Goal: Contribute content: Add original content to the website for others to see

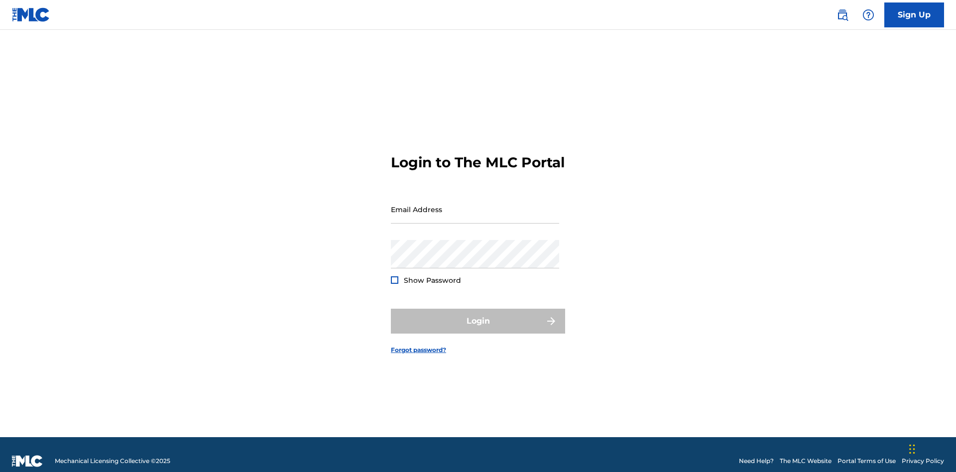
scroll to position [13, 0]
click at [475, 205] on input "Email Address" at bounding box center [475, 209] width 168 height 28
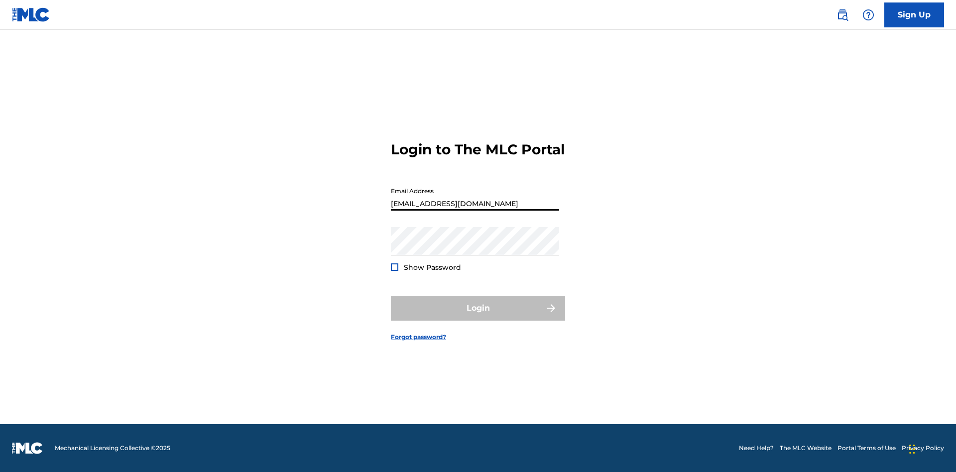
type input "[EMAIL_ADDRESS][DOMAIN_NAME]"
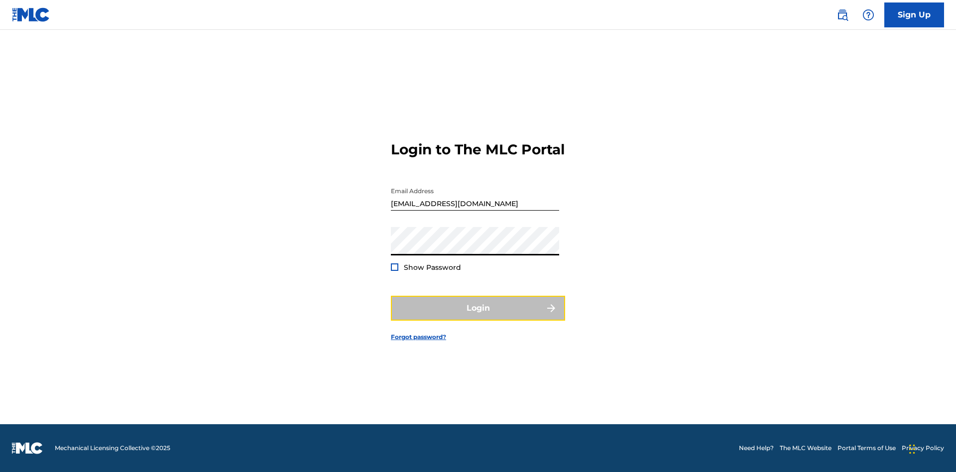
click at [478, 317] on button "Login" at bounding box center [478, 308] width 174 height 25
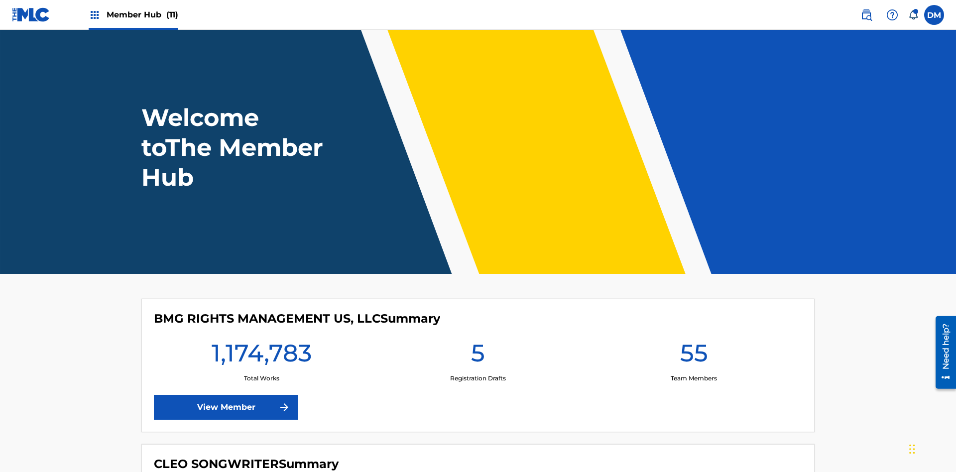
click at [142, 14] on span "Member Hub (11)" at bounding box center [143, 14] width 72 height 11
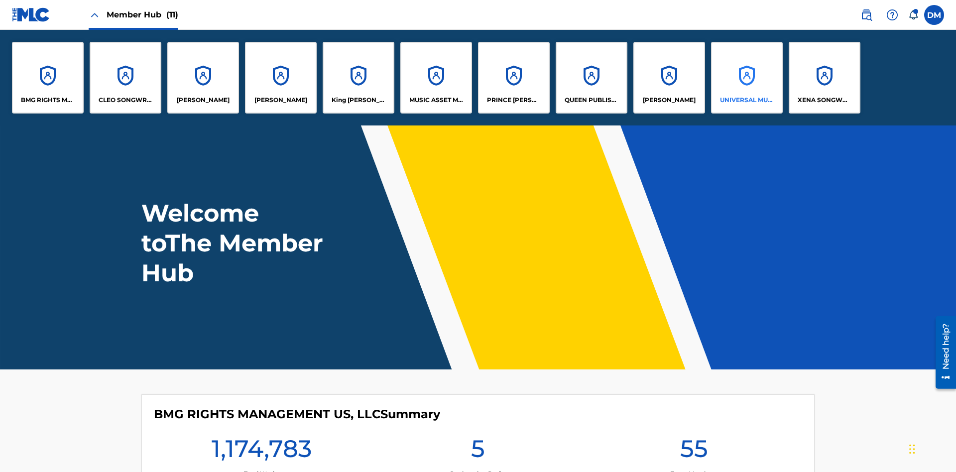
click at [746, 100] on p "UNIVERSAL MUSIC PUB GROUP" at bounding box center [747, 100] width 54 height 9
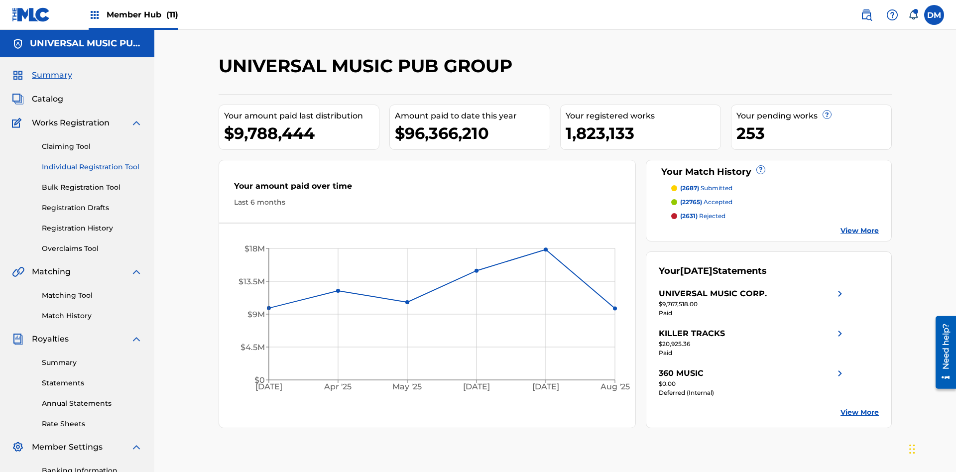
click at [92, 162] on link "Individual Registration Tool" at bounding box center [92, 167] width 101 height 10
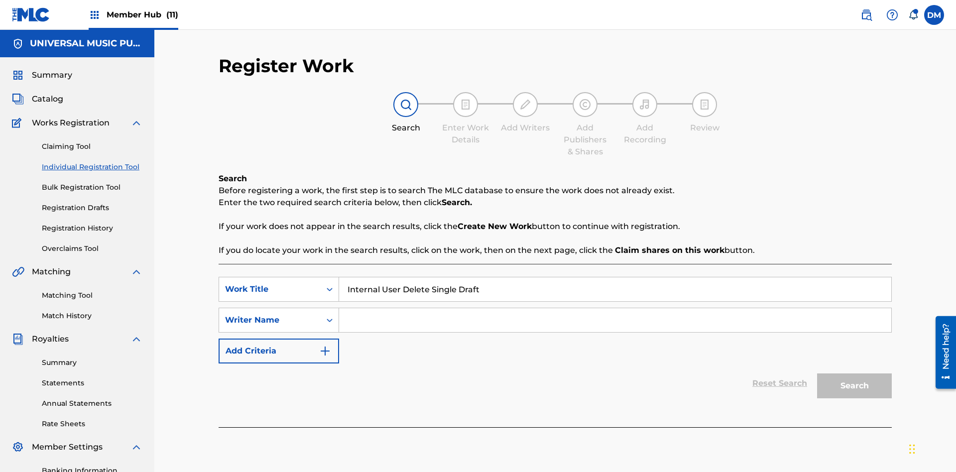
type input "Internal User Delete Single Draft"
click at [615, 308] on input "Search Form" at bounding box center [615, 320] width 552 height 24
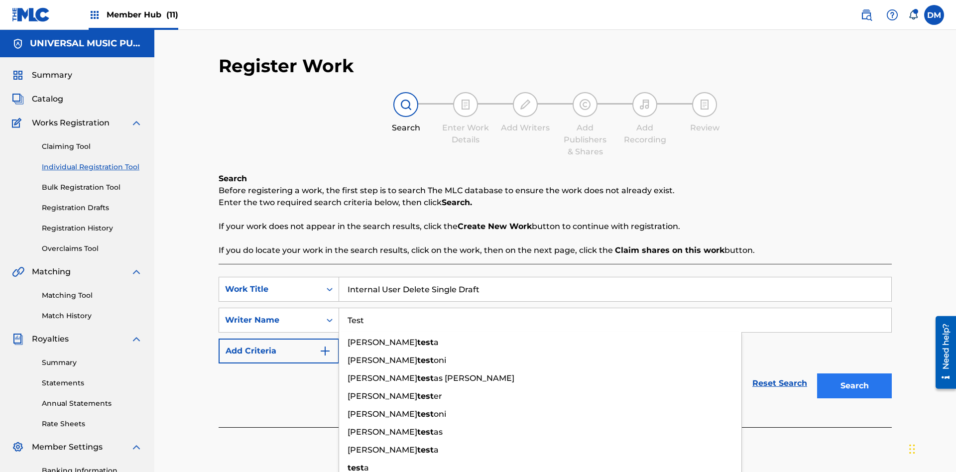
type input "Test"
click at [854, 373] on button "Search" at bounding box center [854, 385] width 75 height 25
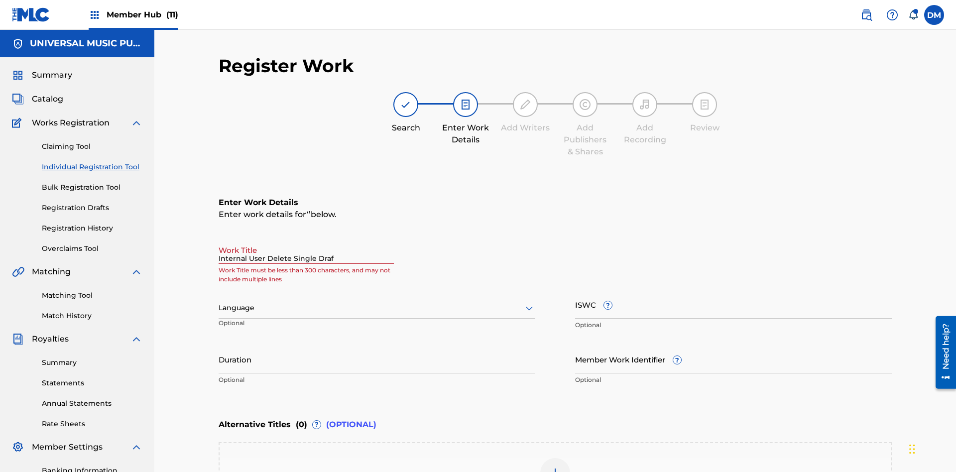
type input "Internal User Delete Single Draft"
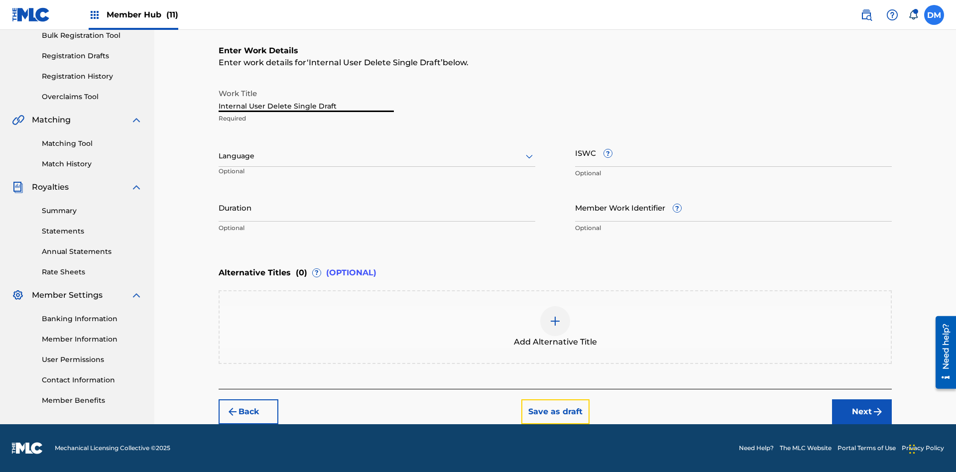
click at [555, 411] on button "Save as draft" at bounding box center [555, 411] width 68 height 25
click at [934, 14] on label at bounding box center [934, 15] width 20 height 20
click at [934, 15] on input "[PERSON_NAME] [PERSON_NAME] [PERSON_NAME][EMAIL_ADDRESS][DOMAIN_NAME] Notificat…" at bounding box center [934, 15] width 0 height 0
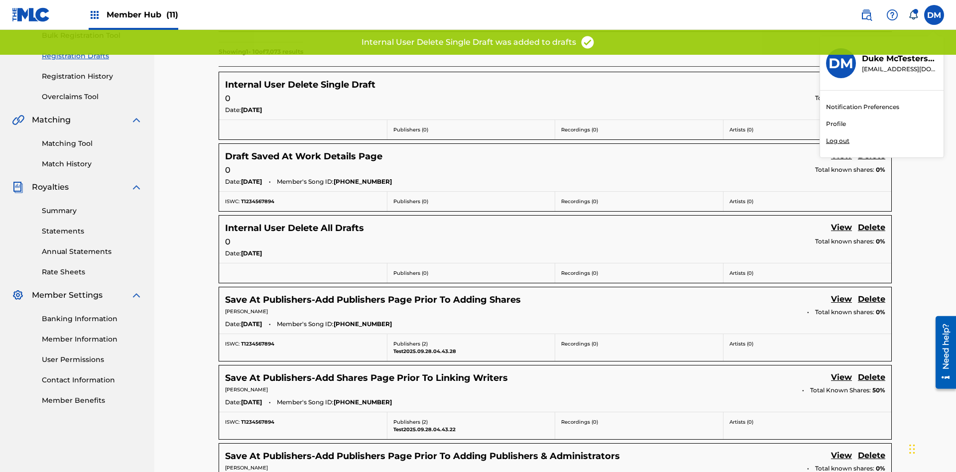
click at [837, 141] on p "Log out" at bounding box center [837, 140] width 23 height 9
click at [934, 15] on input "[PERSON_NAME] [PERSON_NAME] [PERSON_NAME][EMAIL_ADDRESS][DOMAIN_NAME] Notificat…" at bounding box center [934, 15] width 0 height 0
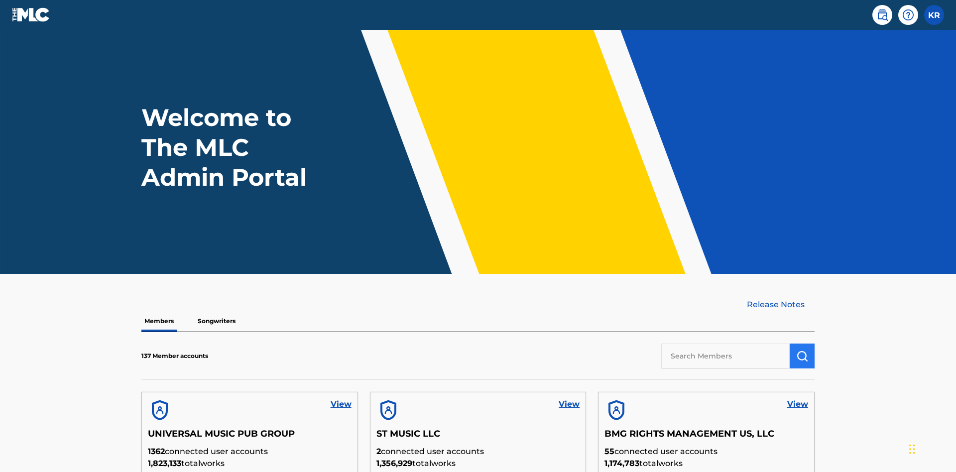
click at [725, 343] on input "text" at bounding box center [725, 355] width 128 height 25
click at [802, 350] on img "submit" at bounding box center [802, 356] width 12 height 12
